Goal: Task Accomplishment & Management: Use online tool/utility

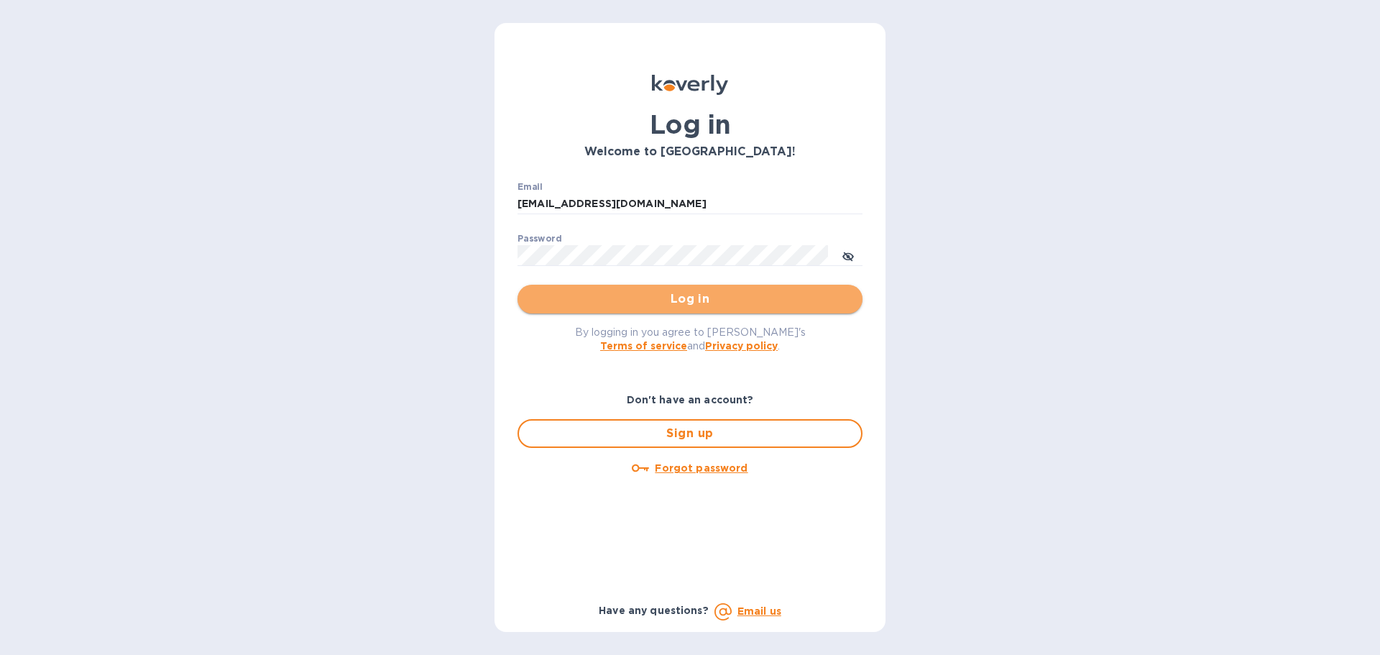
click at [686, 303] on span "Log in" at bounding box center [690, 298] width 322 height 17
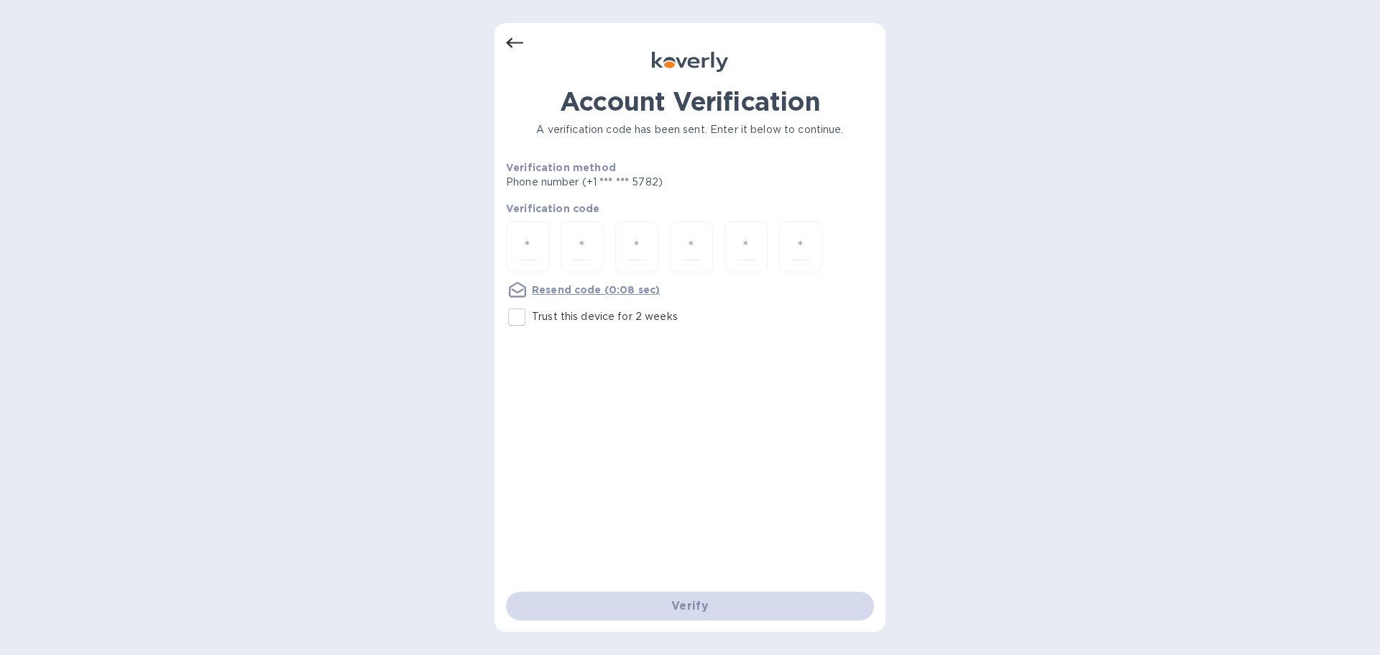
click at [554, 176] on p "Phone number (+1 *** *** 5782)" at bounding box center [639, 182] width 267 height 15
click at [532, 237] on input "number" at bounding box center [527, 247] width 19 height 27
type input "2"
type input "4"
type input "7"
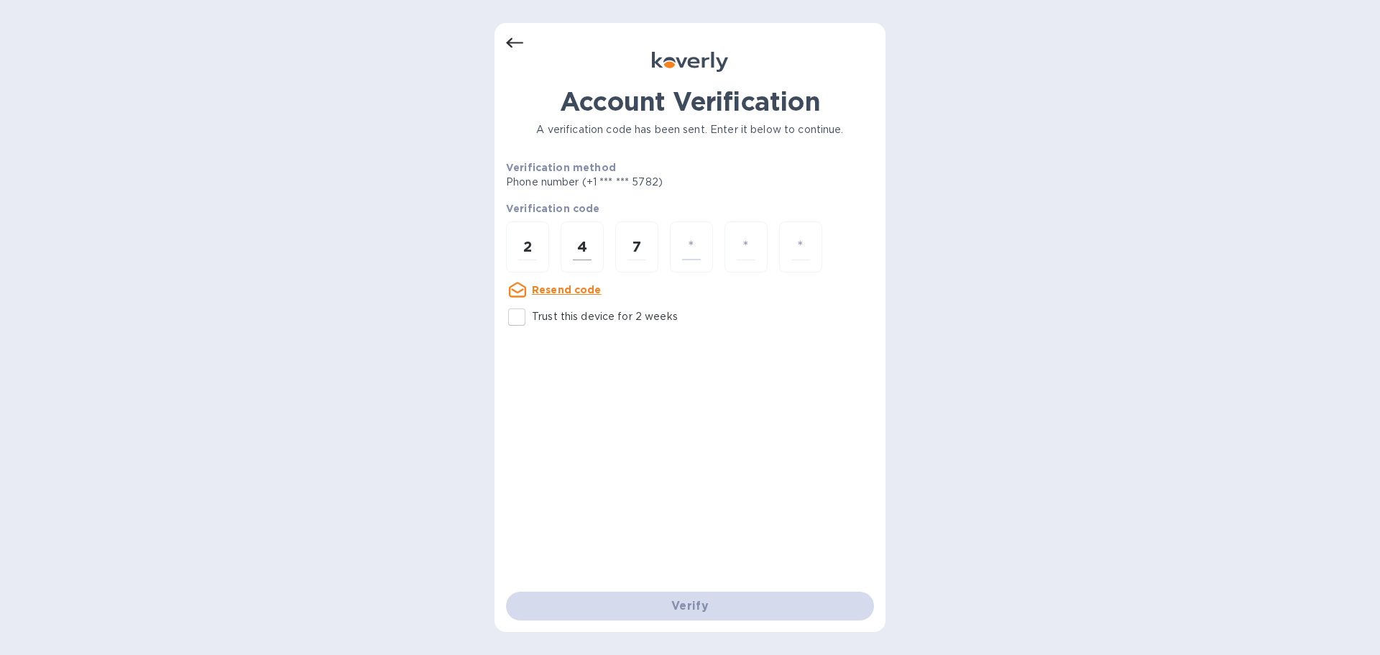
type input "7"
type input "1"
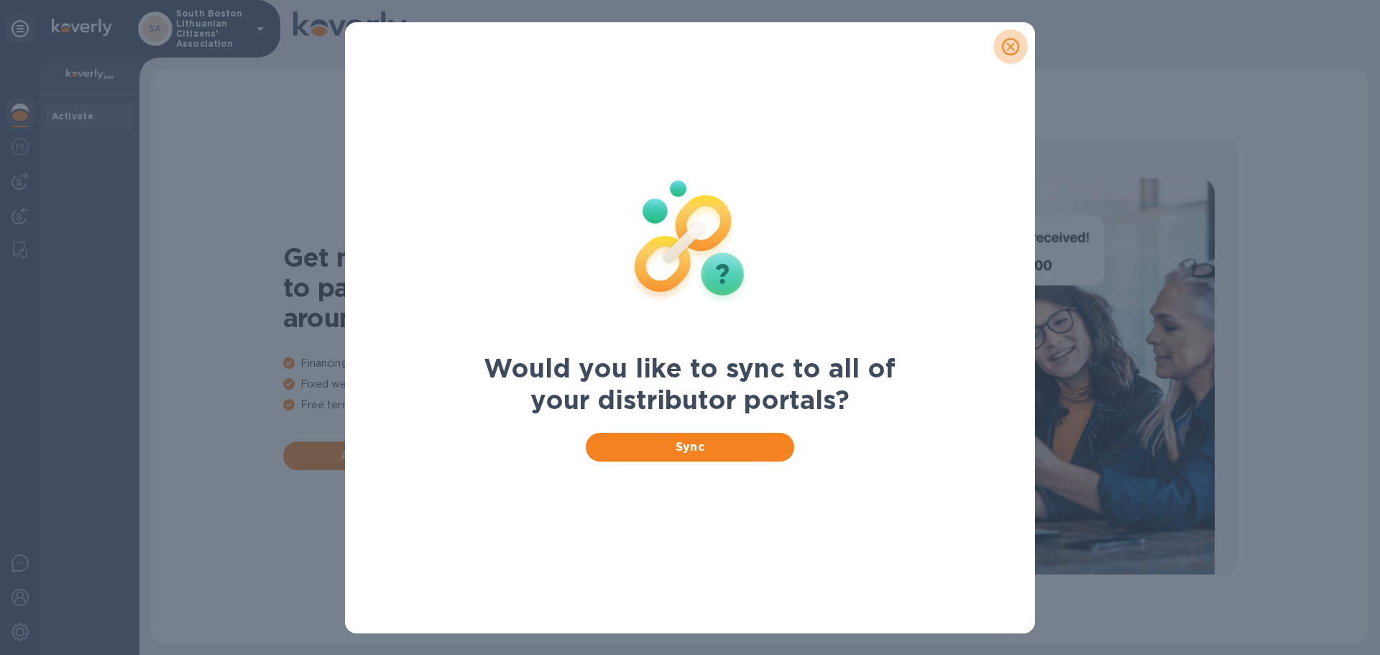
click at [1013, 45] on icon "close" at bounding box center [1010, 47] width 14 height 14
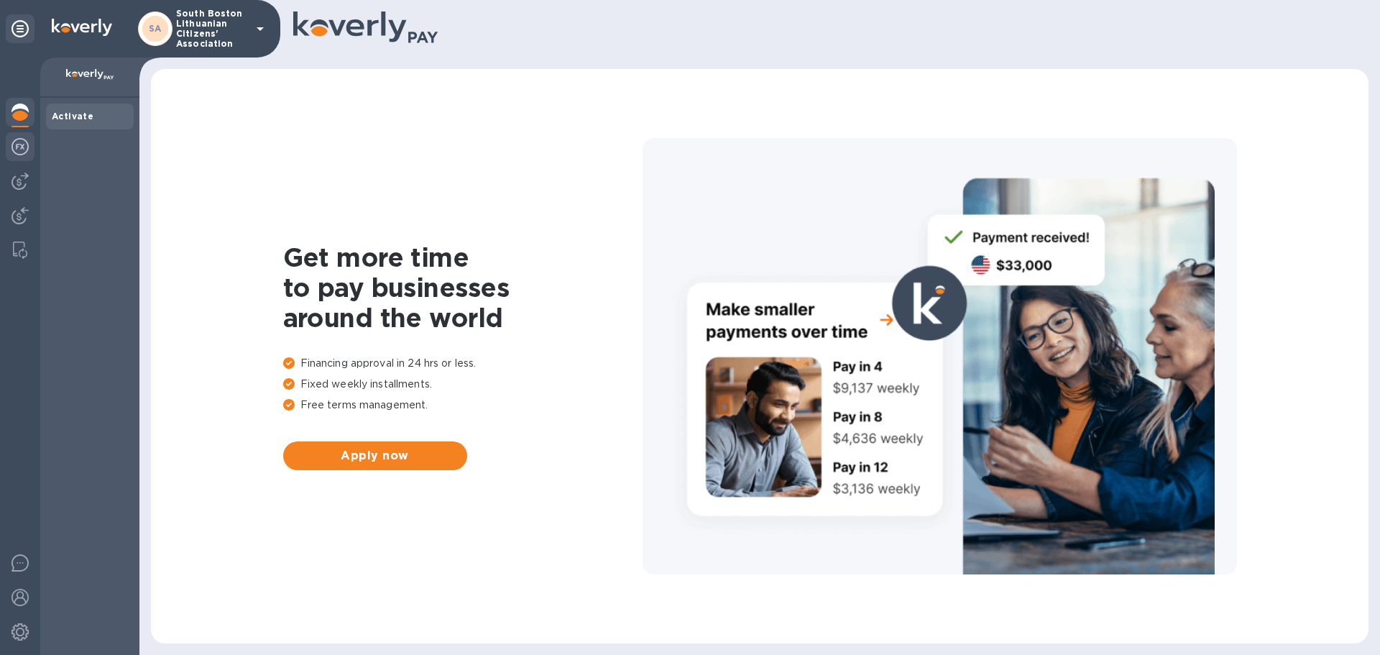
click at [20, 139] on img at bounding box center [19, 146] width 17 height 17
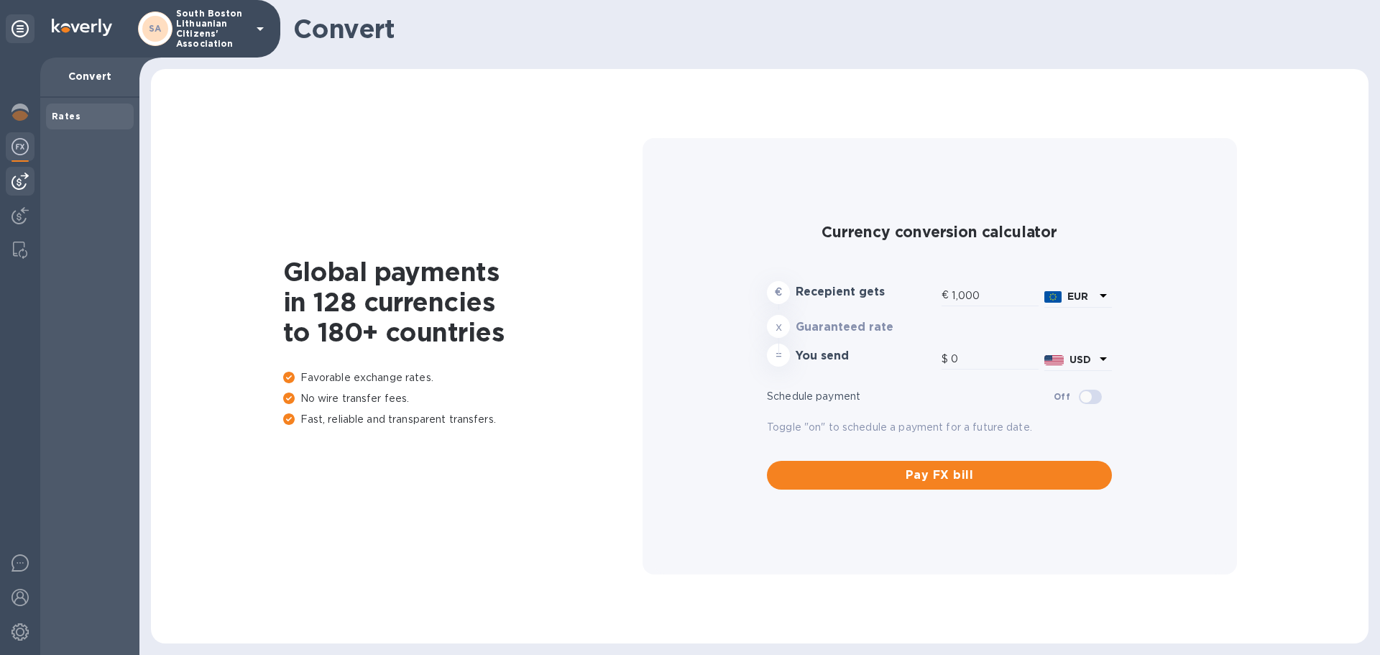
type input "1,171.54"
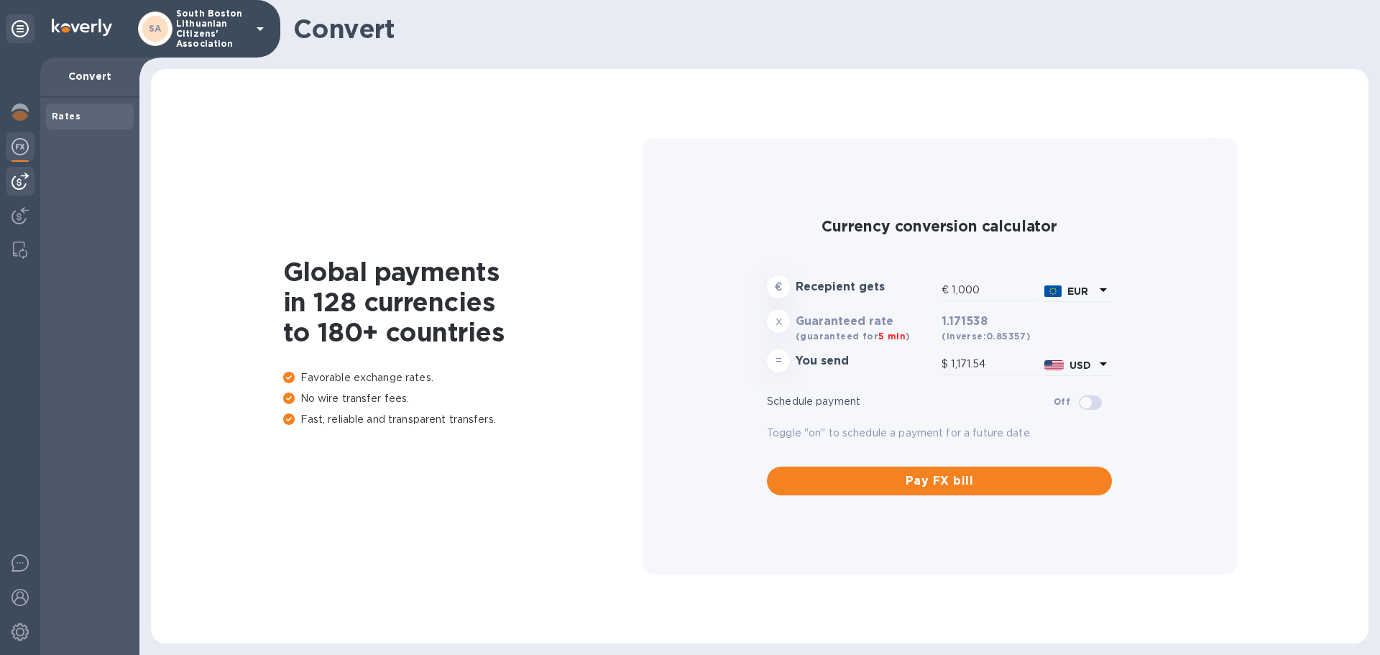
click at [21, 177] on img at bounding box center [19, 180] width 17 height 17
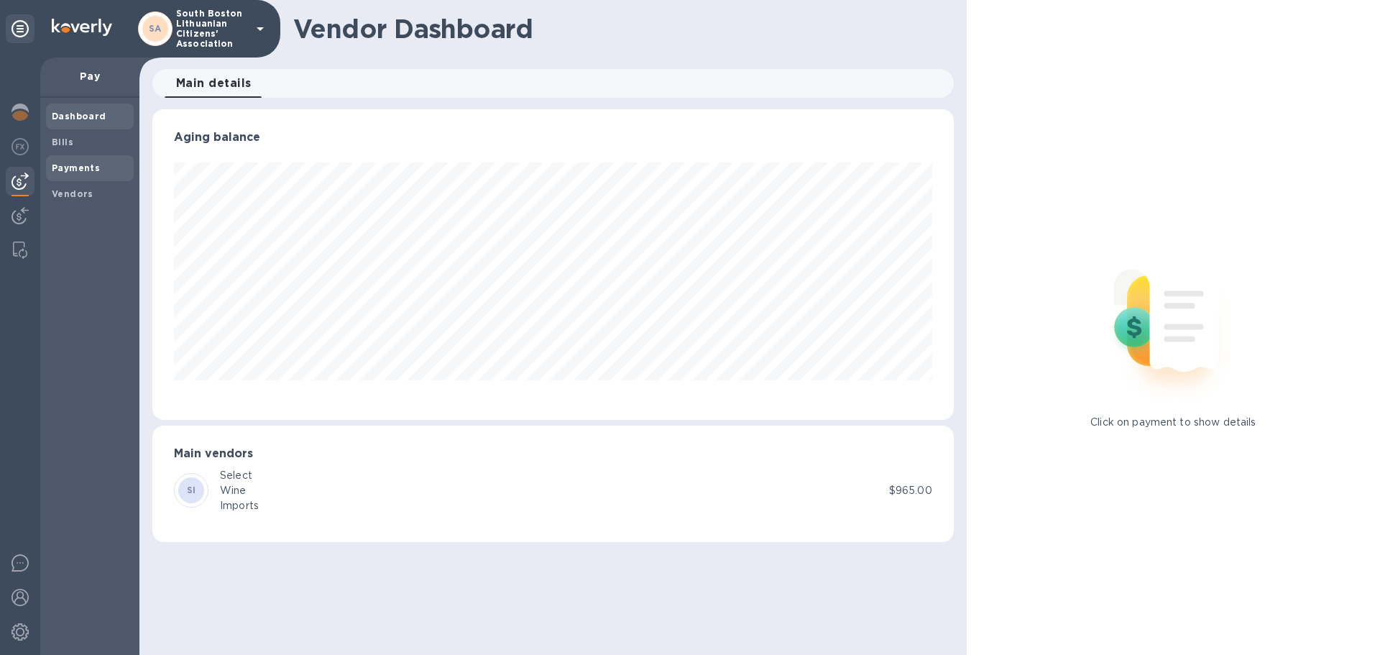
scroll to position [310, 801]
click at [65, 141] on b "Bills" at bounding box center [63, 142] width 22 height 11
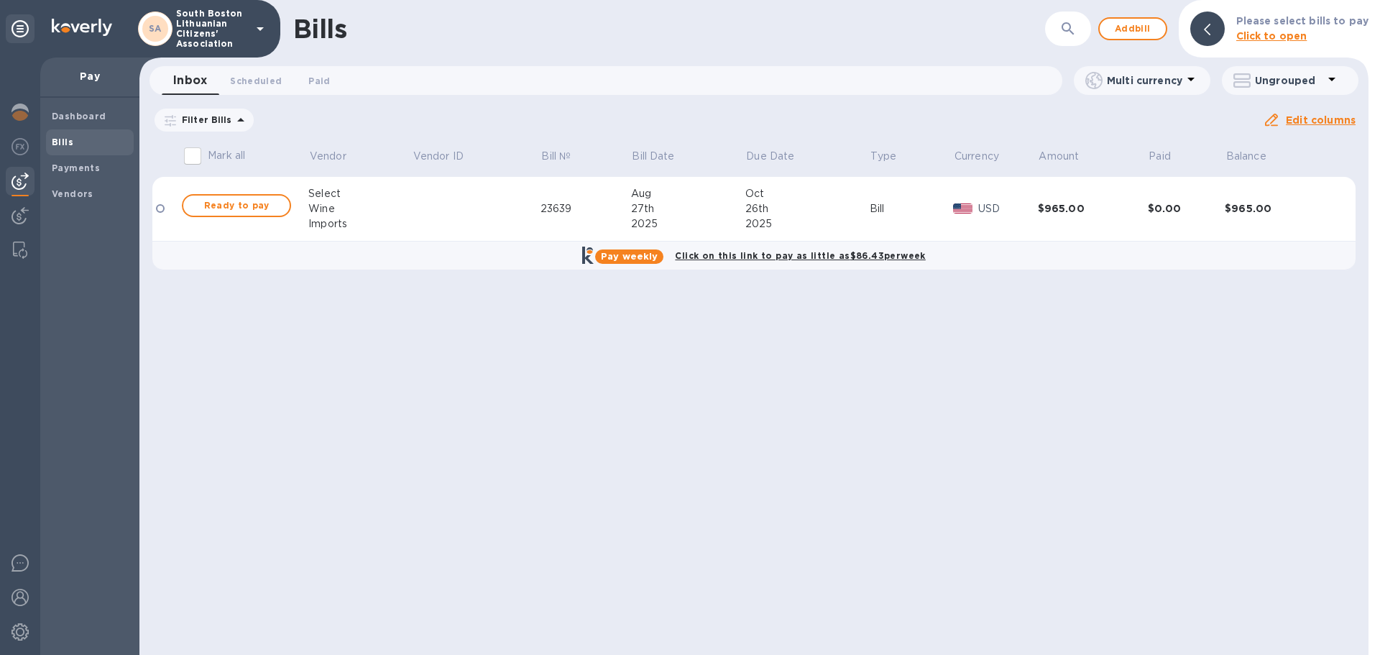
click at [162, 208] on div at bounding box center [160, 208] width 9 height 9
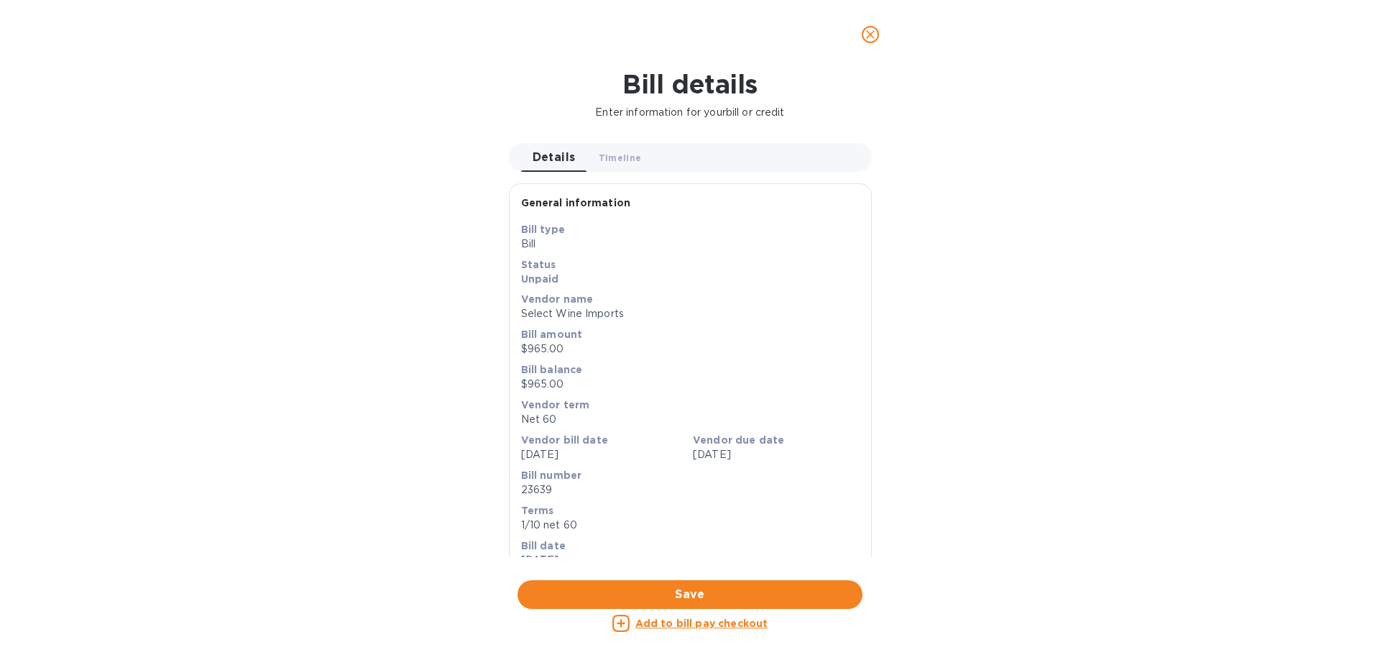
click at [684, 623] on u "Add to bill pay checkout" at bounding box center [701, 622] width 133 height 11
checkbox input "true"
